Goal: Task Accomplishment & Management: Use online tool/utility

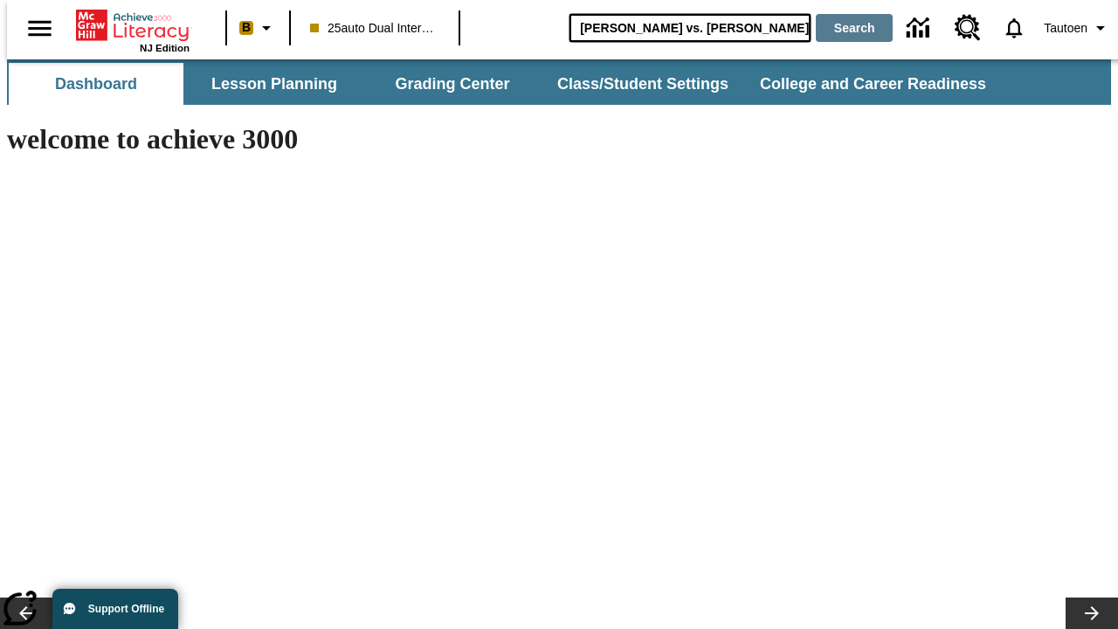
type input "[PERSON_NAME] vs. [PERSON_NAME]"
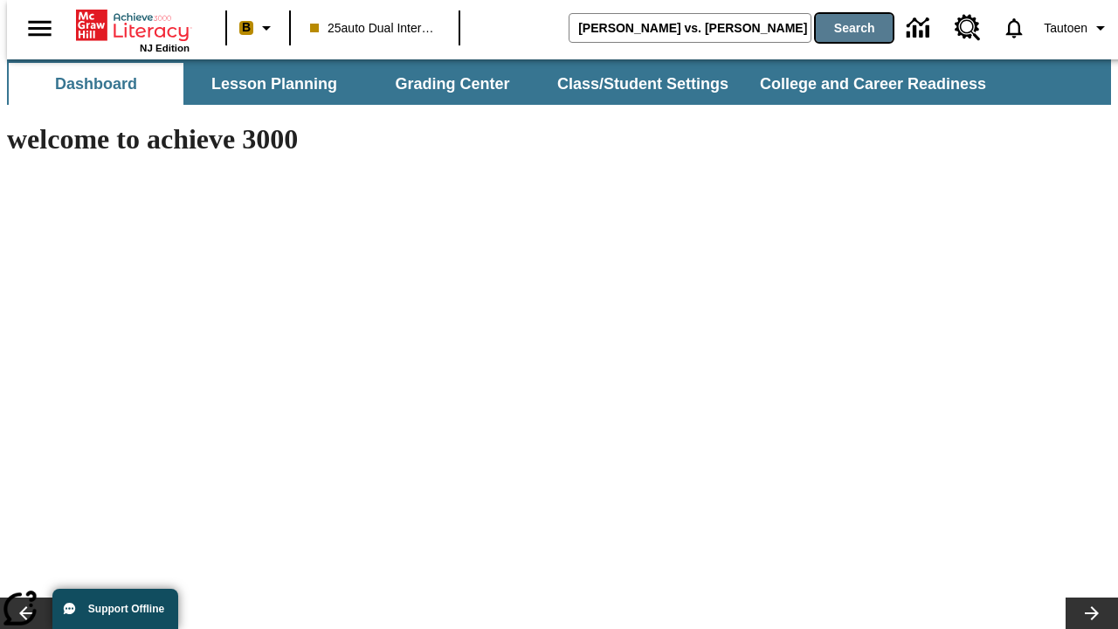
click at [843, 28] on button "Search" at bounding box center [854, 28] width 77 height 28
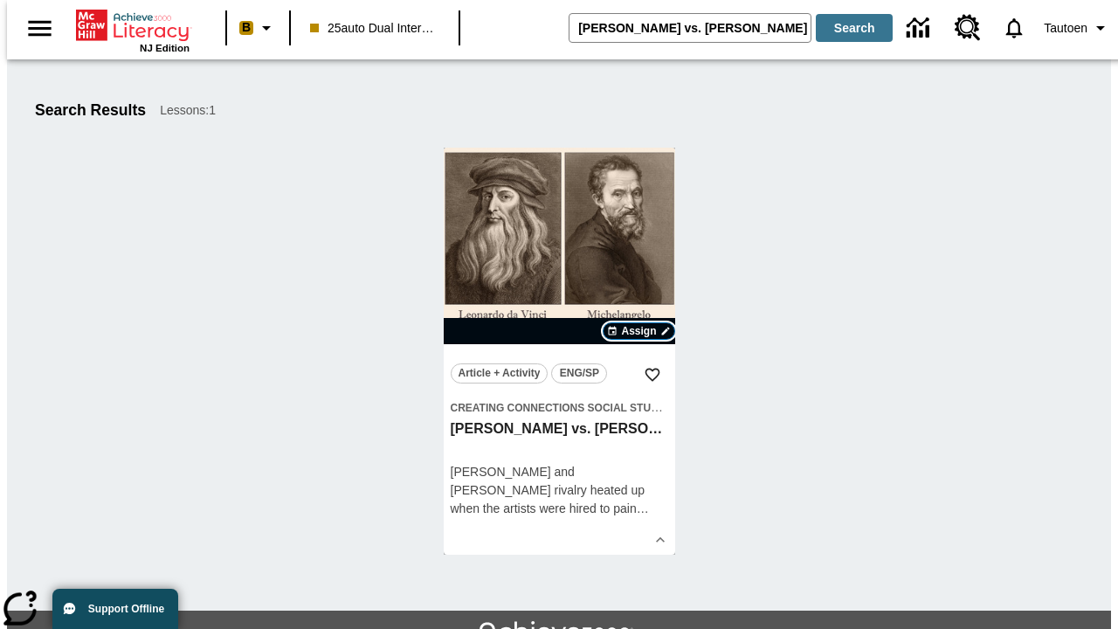
click at [640, 331] on span "Assign" at bounding box center [638, 331] width 35 height 16
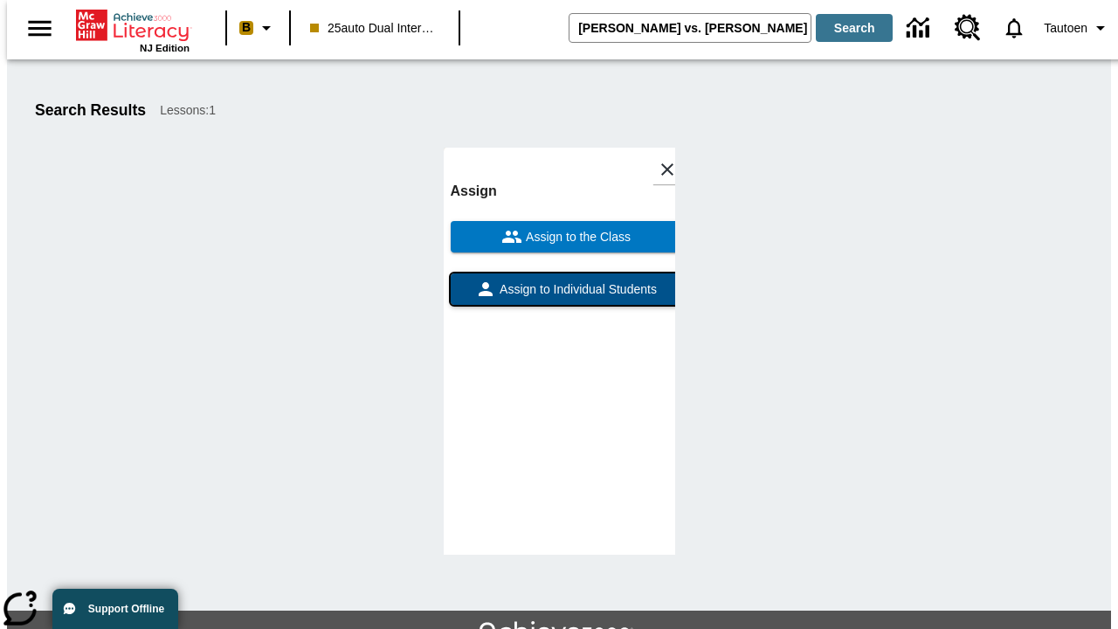
click at [559, 280] on span "Assign to Individual Students" at bounding box center [576, 289] width 161 height 18
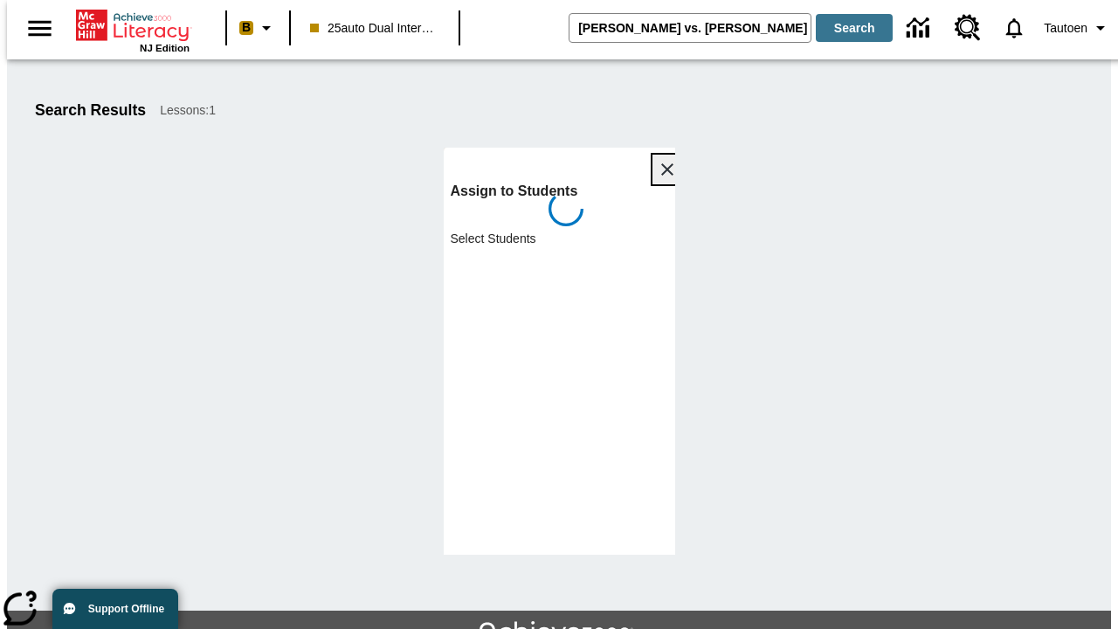
scroll to position [95, 0]
